Goal: Task Accomplishment & Management: Manage account settings

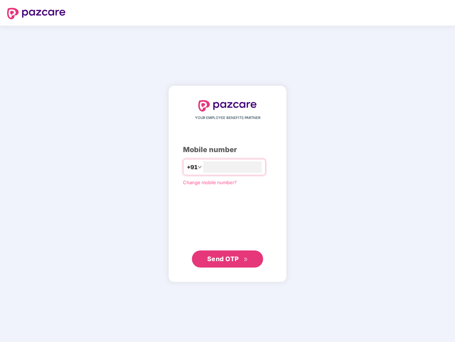
click at [227, 171] on input "number" at bounding box center [232, 166] width 58 height 11
click at [36, 14] on img at bounding box center [36, 13] width 58 height 11
click at [187, 167] on span "+91" at bounding box center [192, 167] width 11 height 9
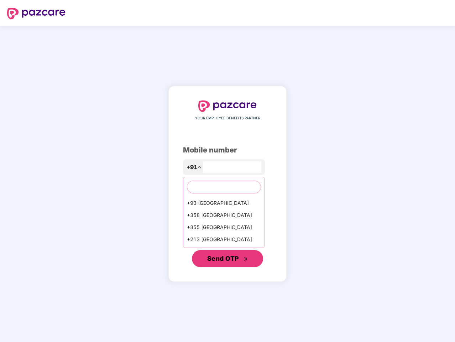
click at [227, 259] on span "Send OTP" at bounding box center [223, 257] width 32 height 7
